Goal: Information Seeking & Learning: Learn about a topic

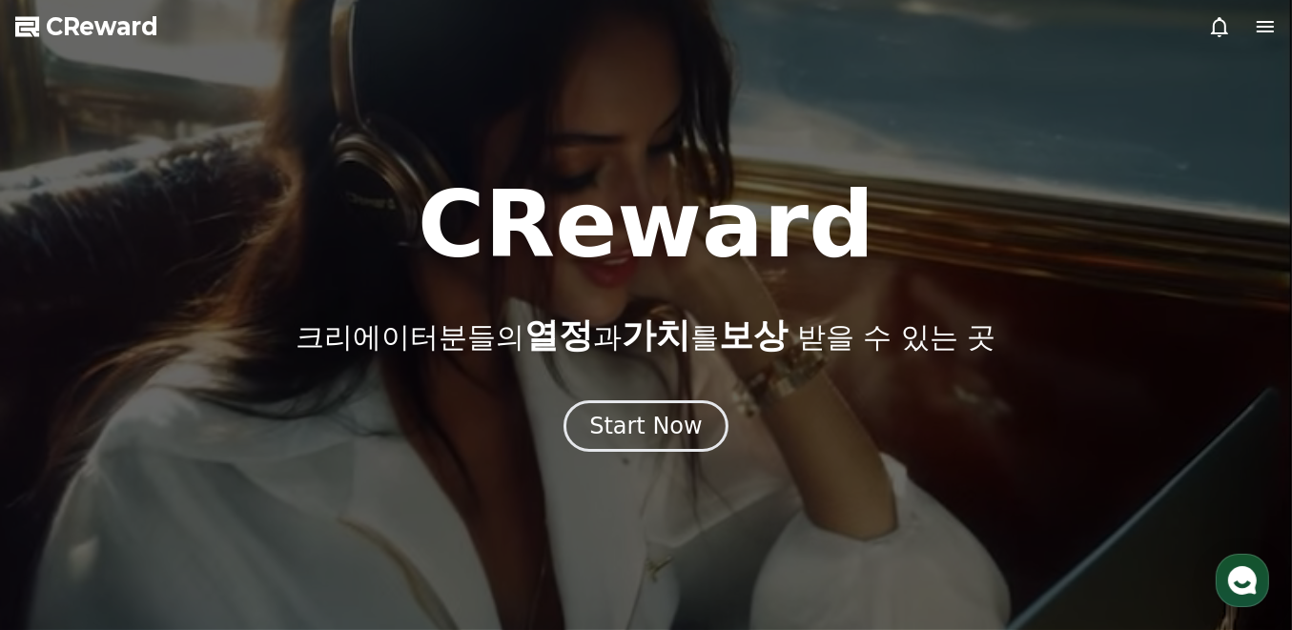
click at [659, 420] on div "Start Now" at bounding box center [646, 426] width 114 height 31
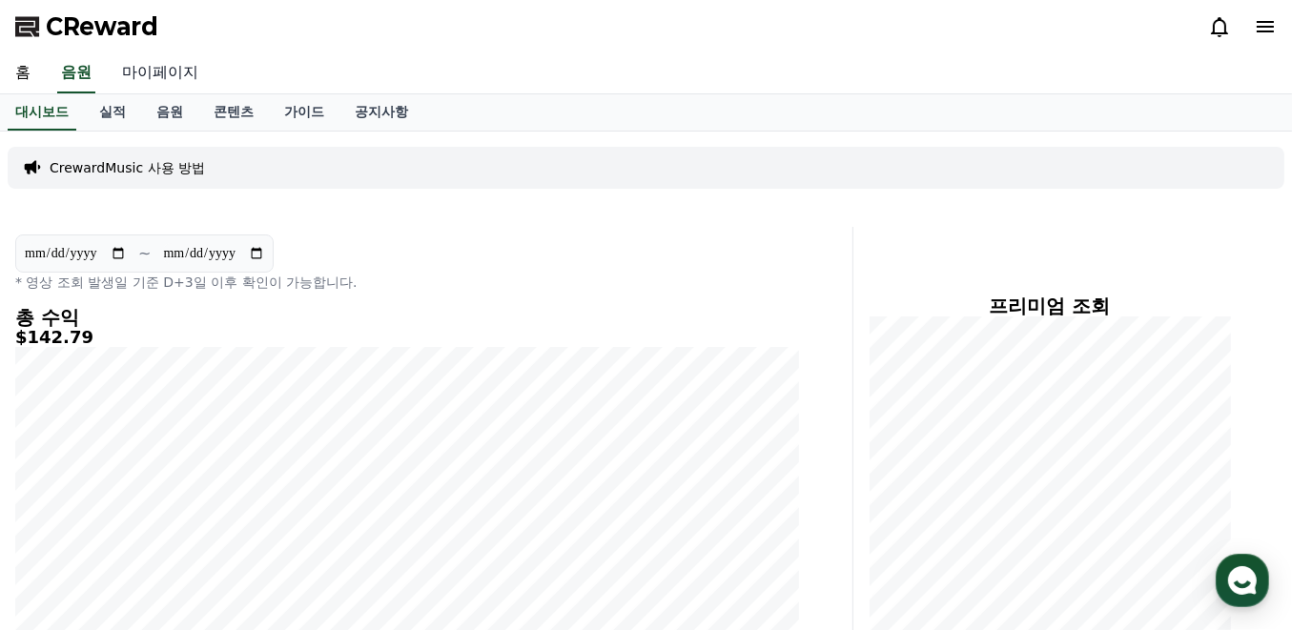
click at [155, 65] on link "마이페이지" at bounding box center [160, 73] width 107 height 40
select select "**********"
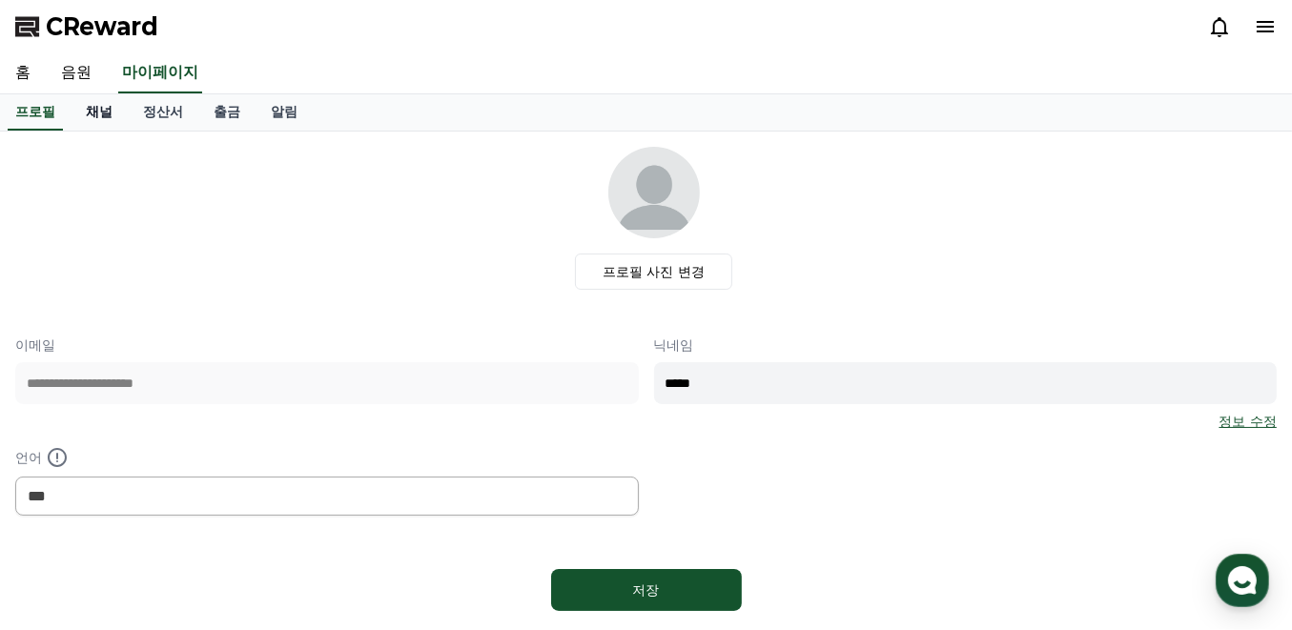
click at [86, 114] on link "채널" at bounding box center [99, 112] width 57 height 36
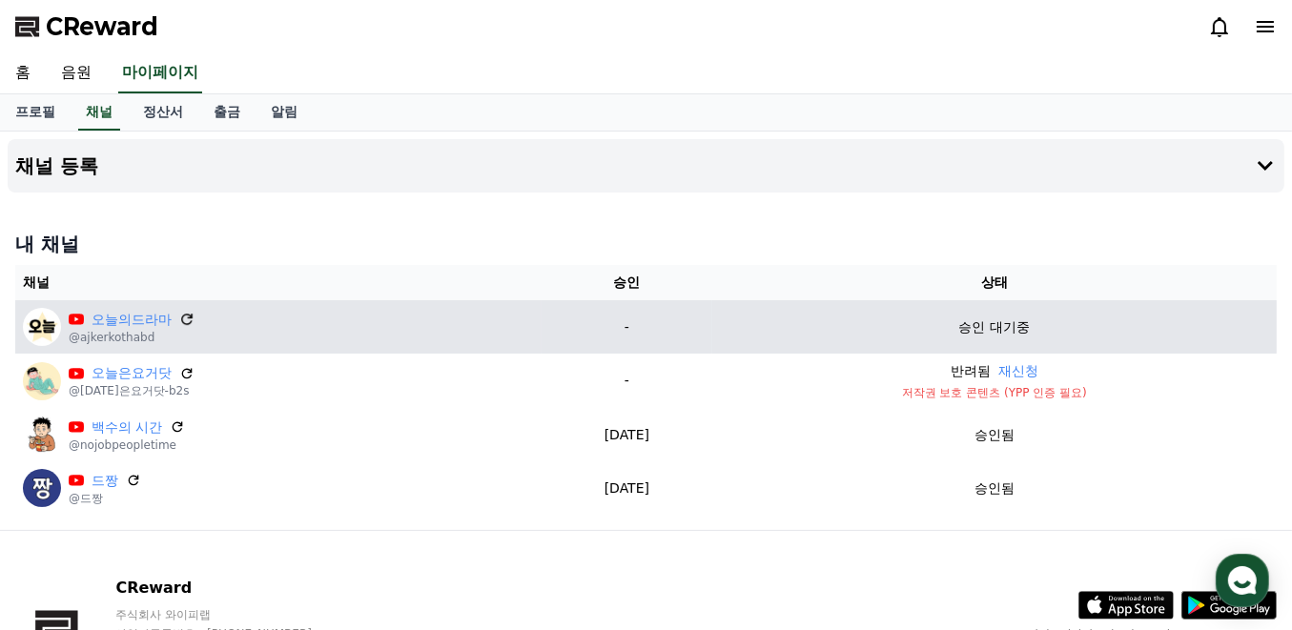
click at [193, 318] on icon at bounding box center [186, 319] width 17 height 17
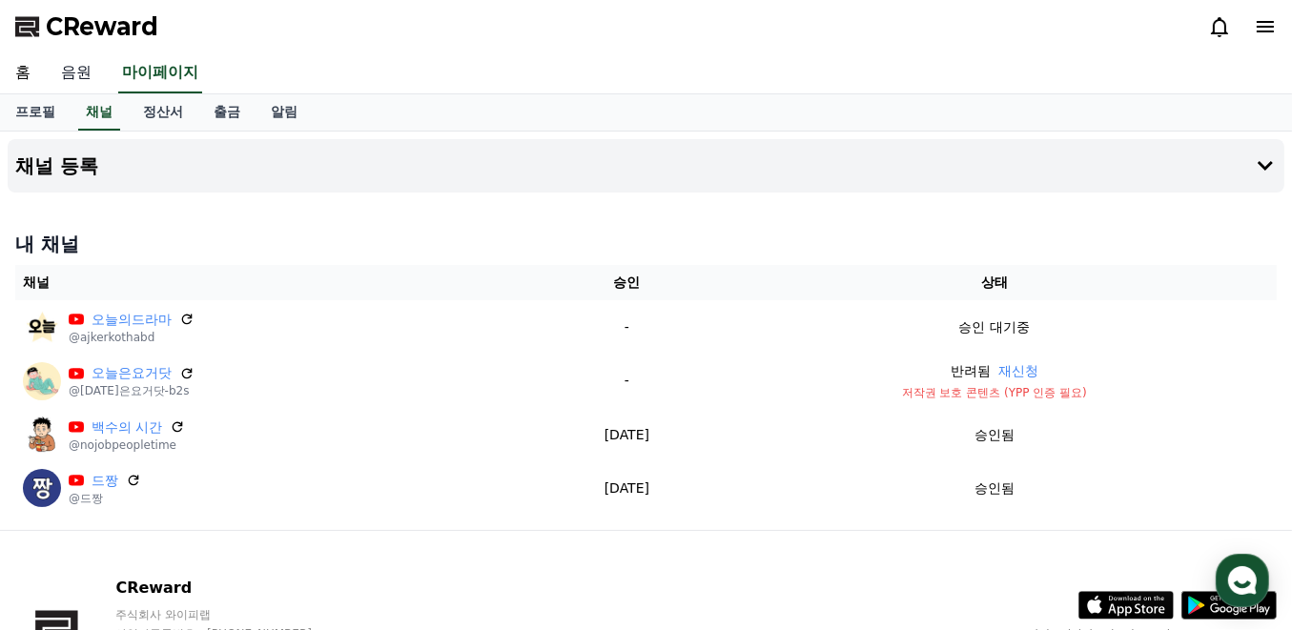
click at [72, 69] on link "음원" at bounding box center [76, 73] width 61 height 40
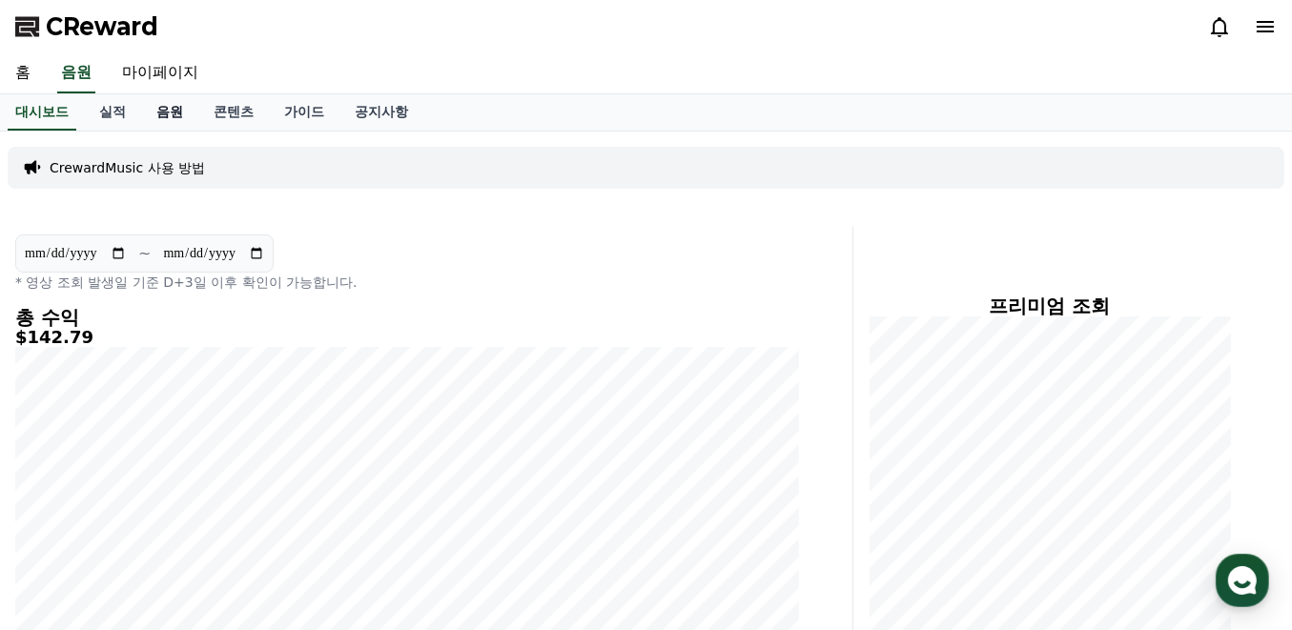
click at [160, 114] on link "음원" at bounding box center [169, 112] width 57 height 36
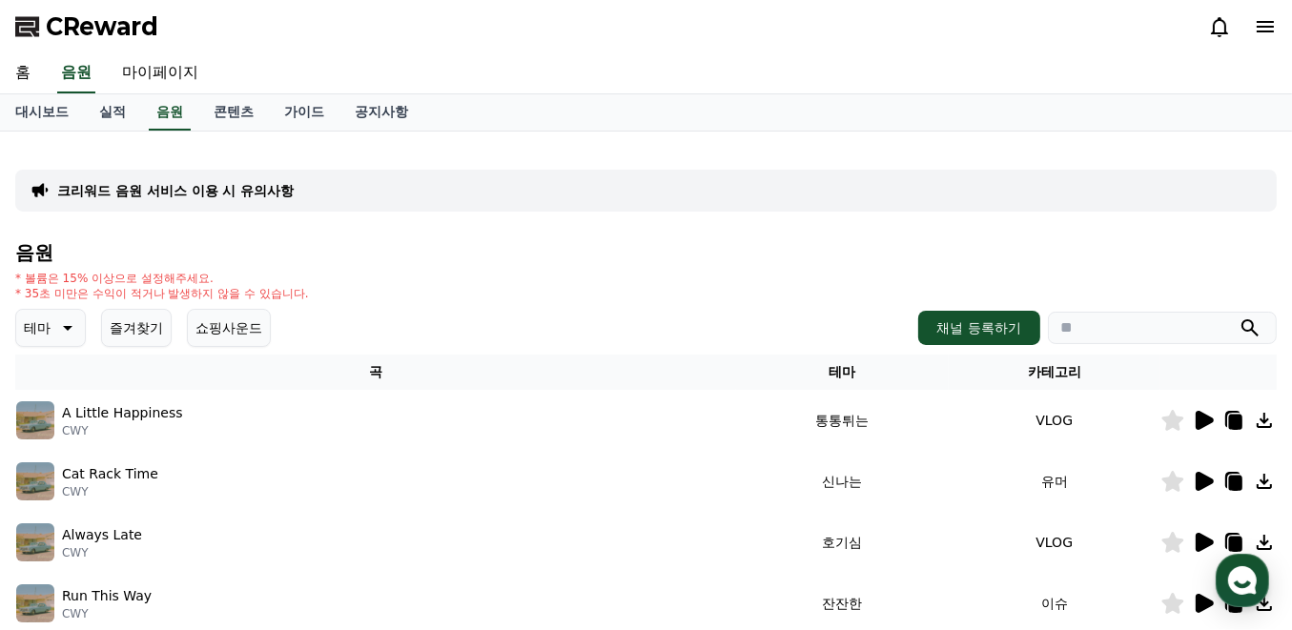
scroll to position [127, 0]
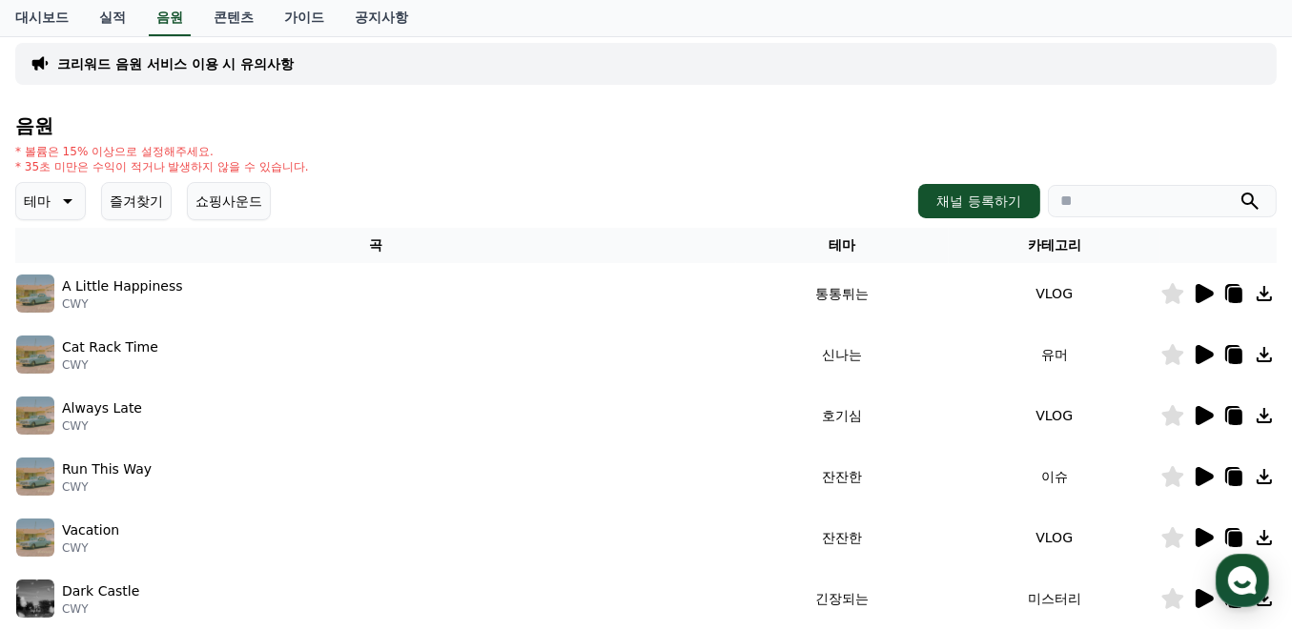
click at [72, 195] on icon at bounding box center [65, 201] width 23 height 23
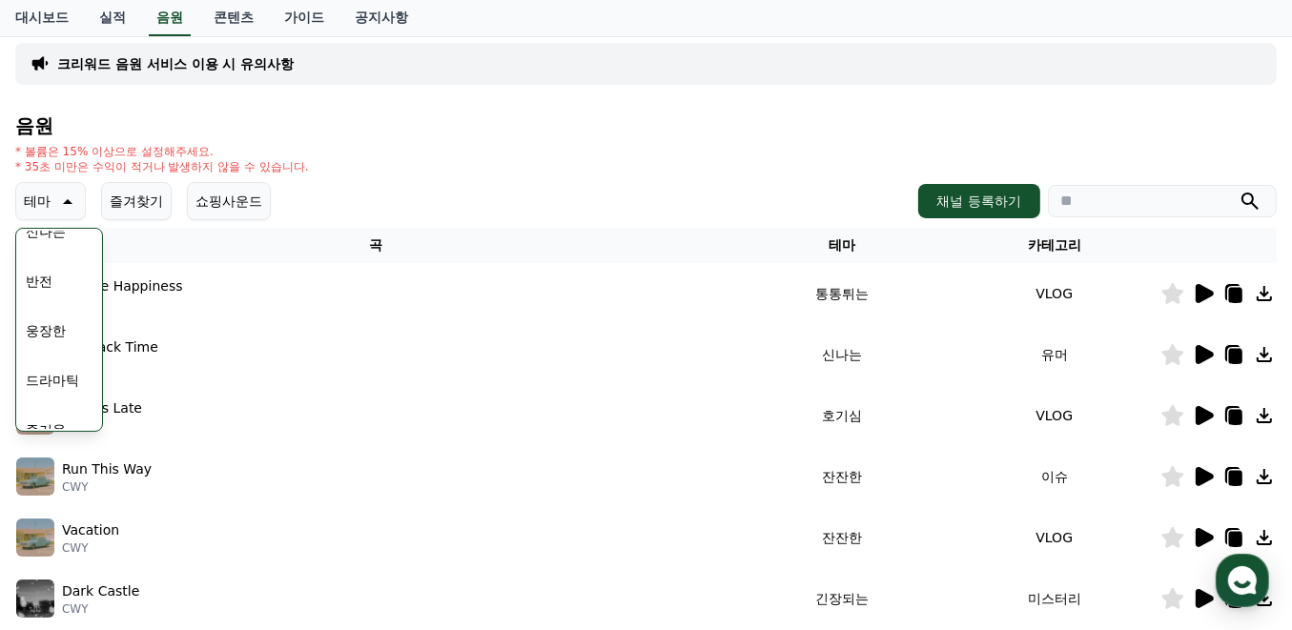
scroll to position [382, 0]
click at [66, 318] on button "드라마틱" at bounding box center [52, 317] width 69 height 42
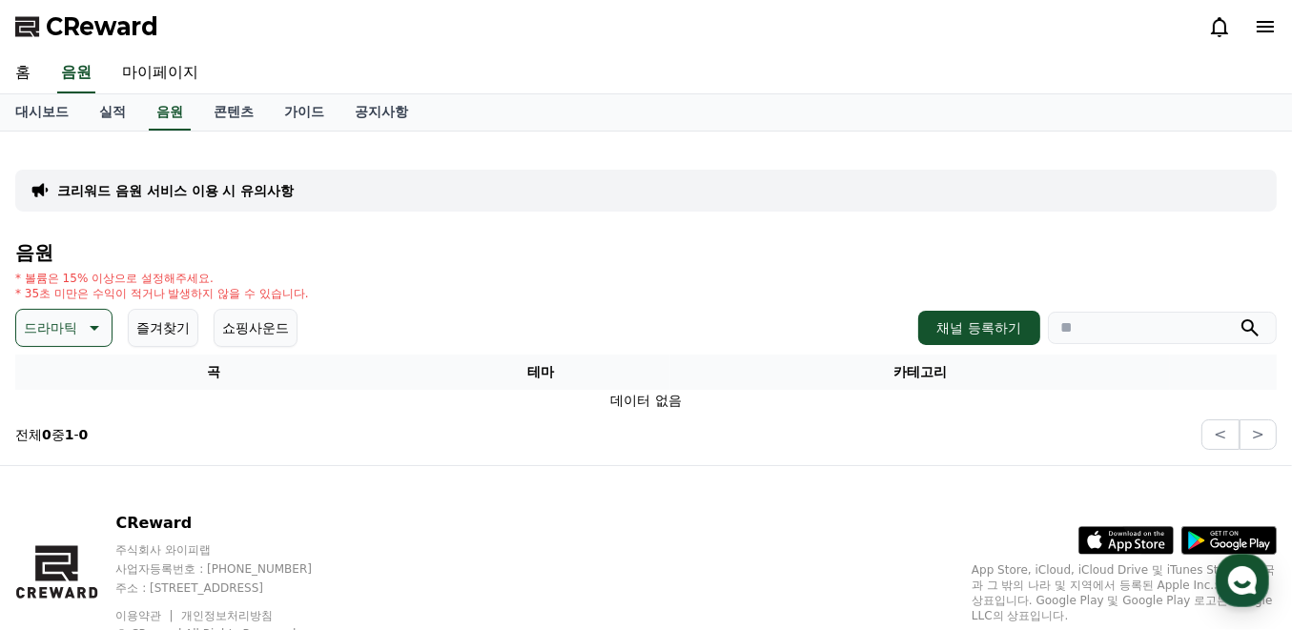
drag, startPoint x: 85, startPoint y: 331, endPoint x: 89, endPoint y: 341, distance: 11.2
click at [84, 330] on icon at bounding box center [92, 328] width 23 height 23
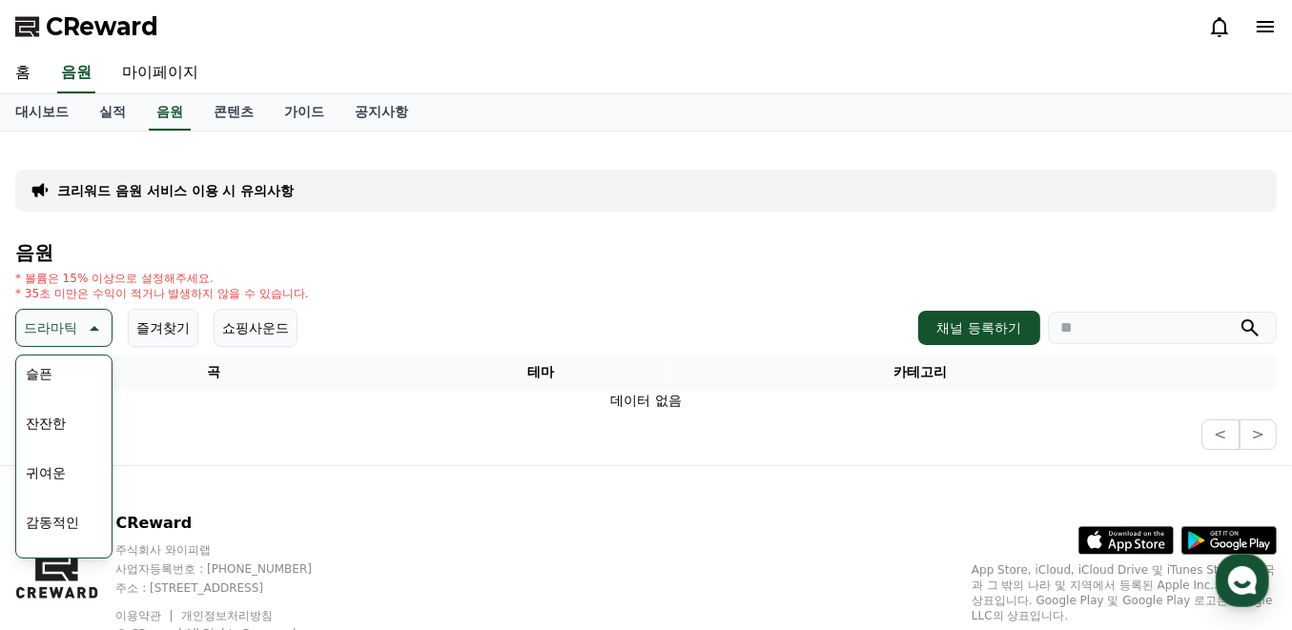
click at [72, 418] on button "잔잔한" at bounding box center [45, 423] width 55 height 42
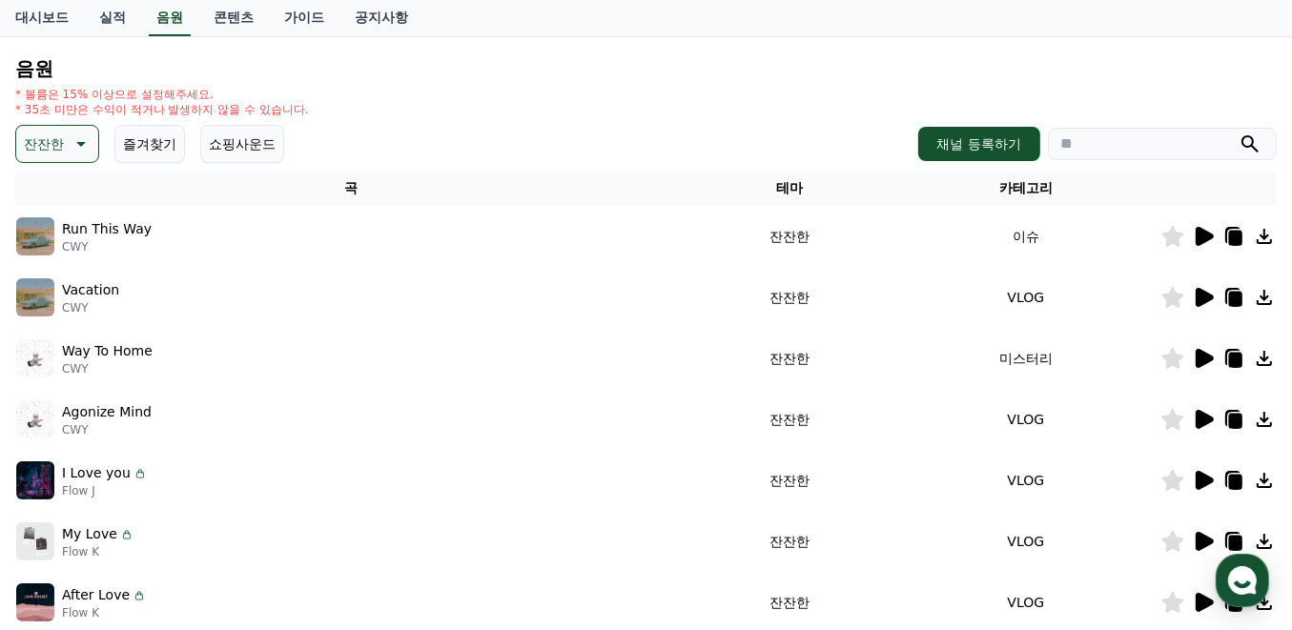
scroll to position [191, 0]
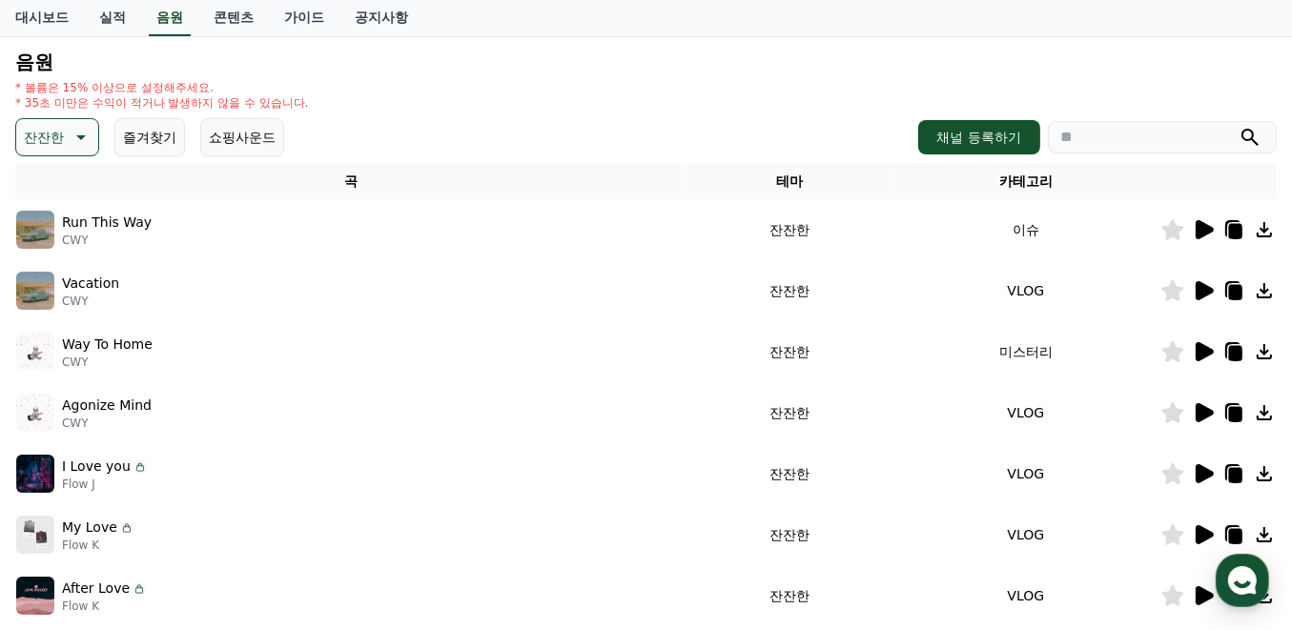
click at [1195, 229] on icon at bounding box center [1203, 229] width 23 height 23
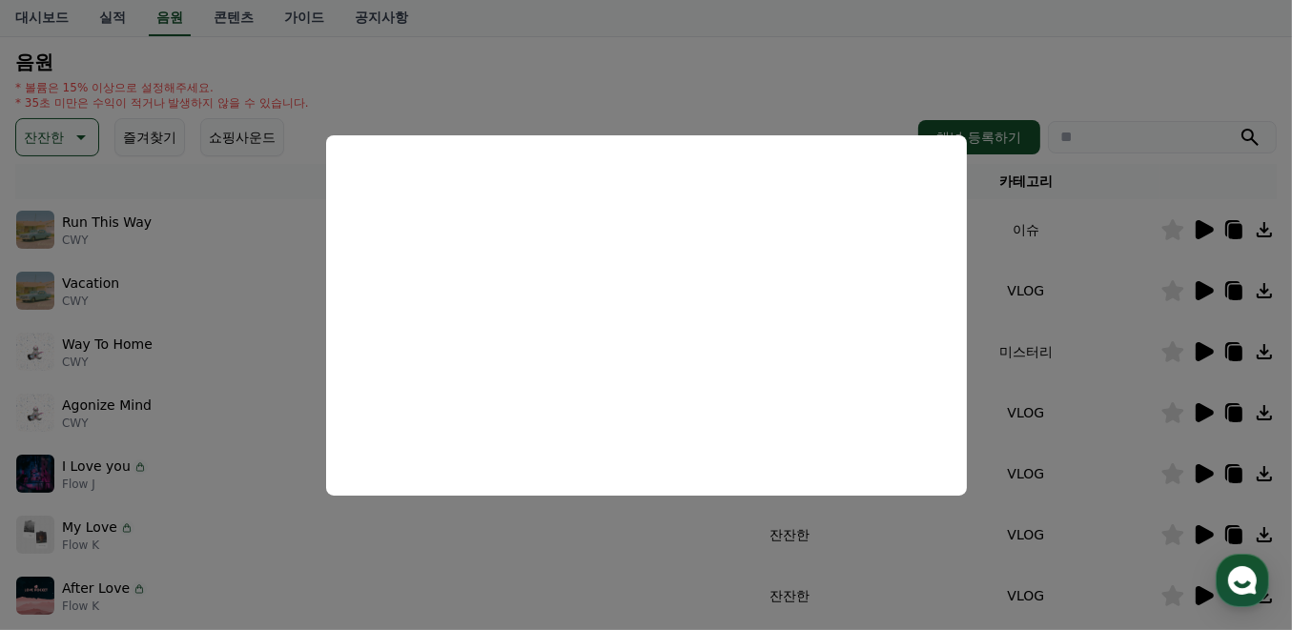
click at [1145, 151] on button "close modal" at bounding box center [646, 315] width 1292 height 630
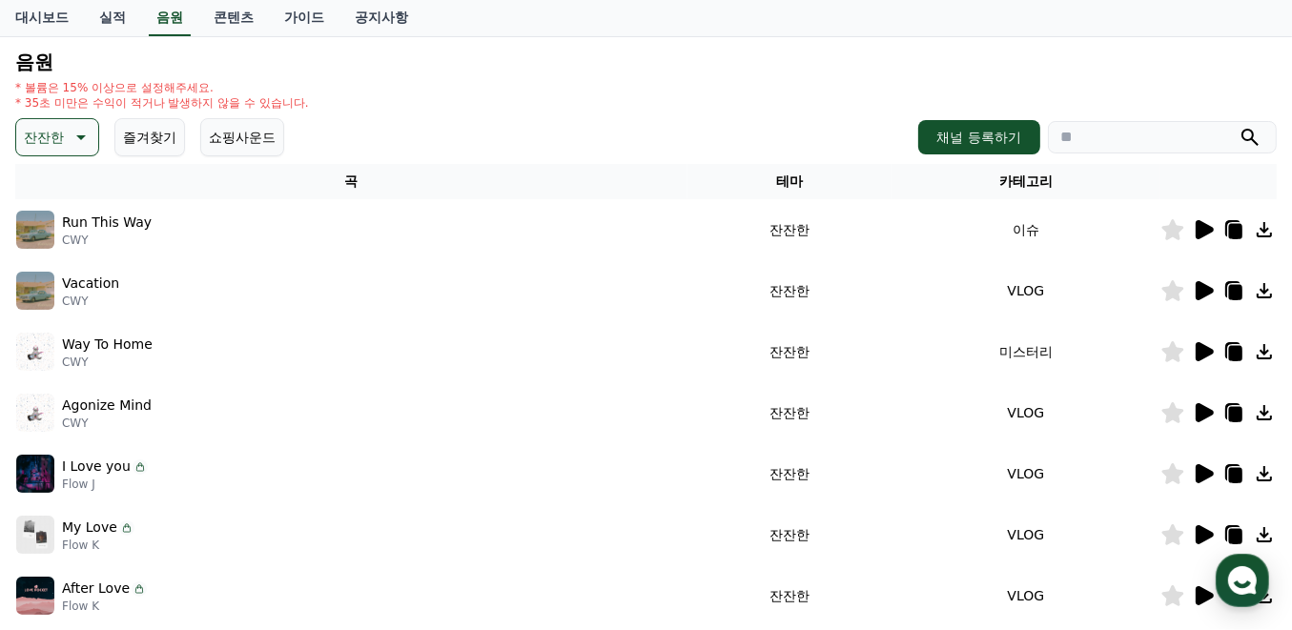
click at [1201, 292] on icon at bounding box center [1205, 290] width 18 height 19
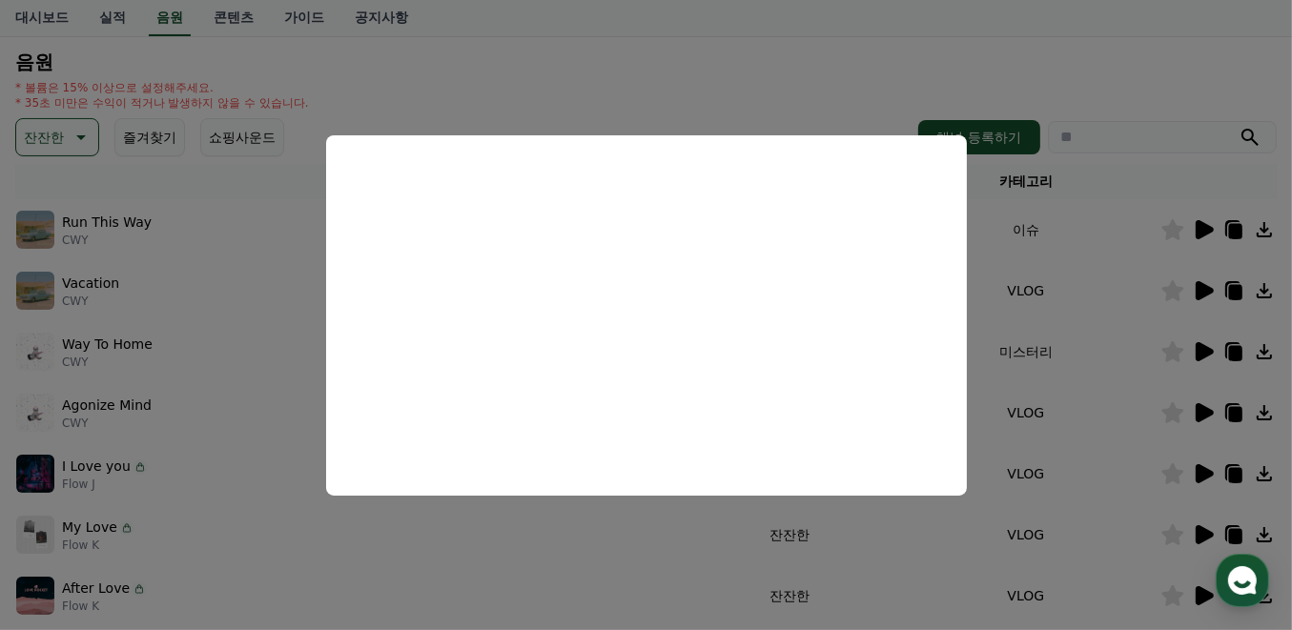
click at [1142, 309] on button "close modal" at bounding box center [646, 315] width 1292 height 630
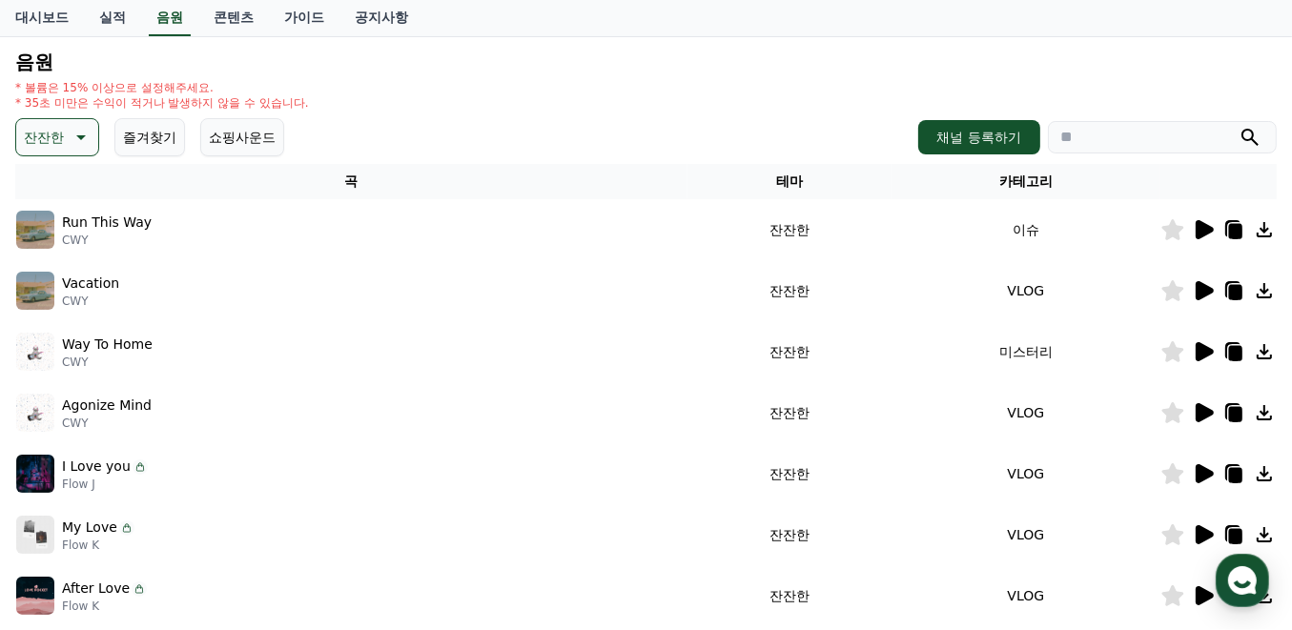
click at [1203, 349] on icon at bounding box center [1205, 351] width 18 height 19
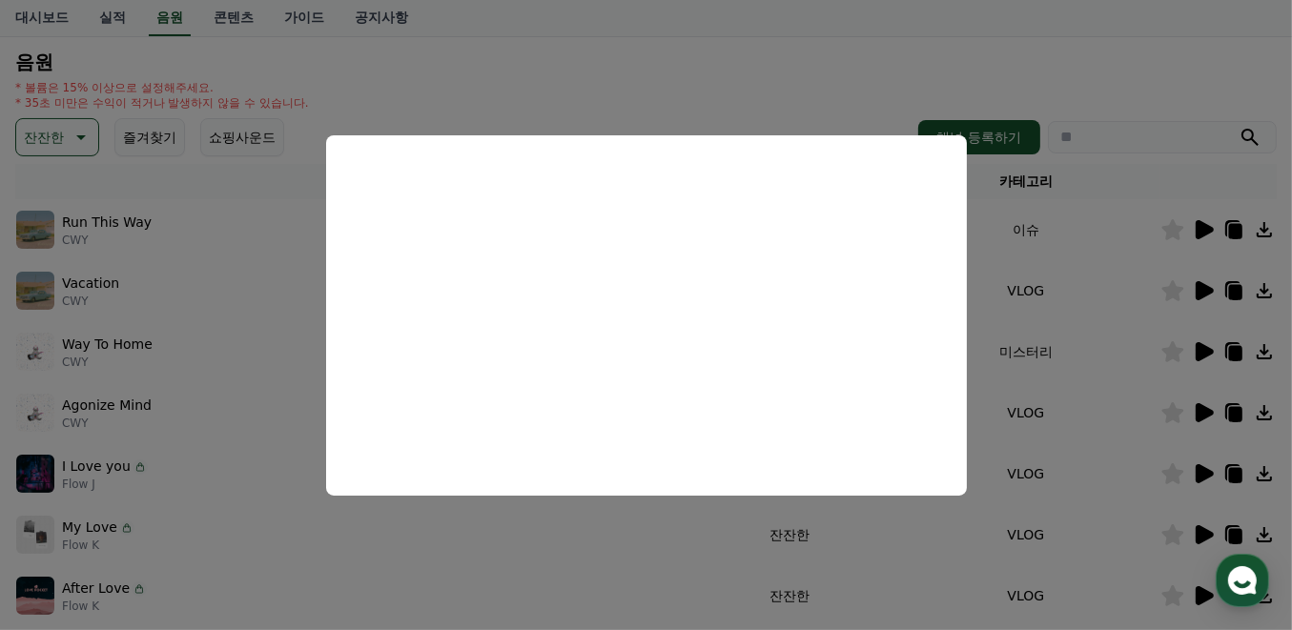
click at [1123, 56] on button "close modal" at bounding box center [646, 315] width 1292 height 630
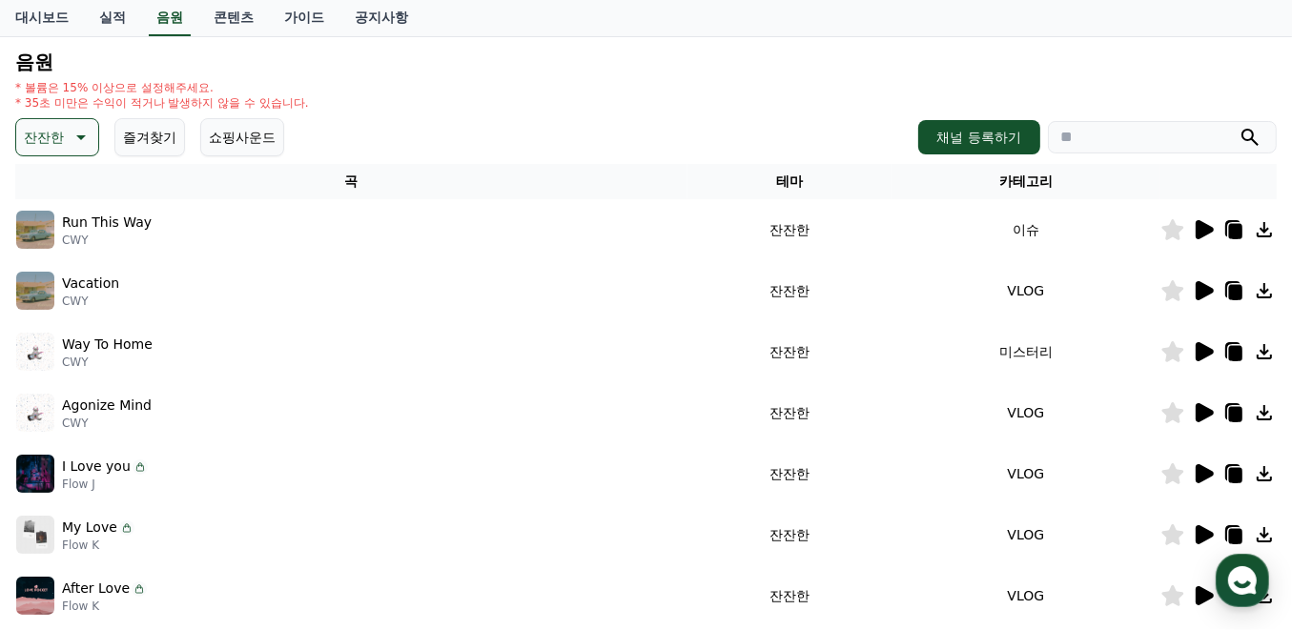
click at [1234, 346] on icon at bounding box center [1235, 353] width 13 height 15
click at [1230, 346] on icon at bounding box center [1235, 353] width 13 height 15
